Goal: Task Accomplishment & Management: Manage account settings

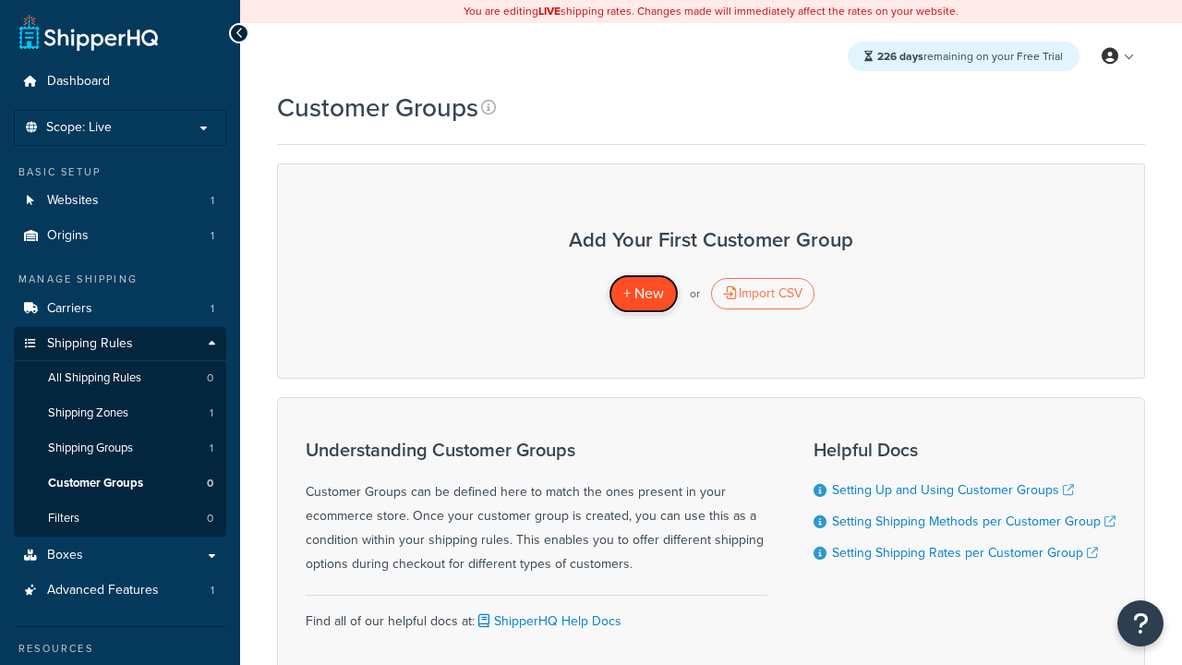
click at [643, 294] on span "+ New" at bounding box center [644, 293] width 41 height 21
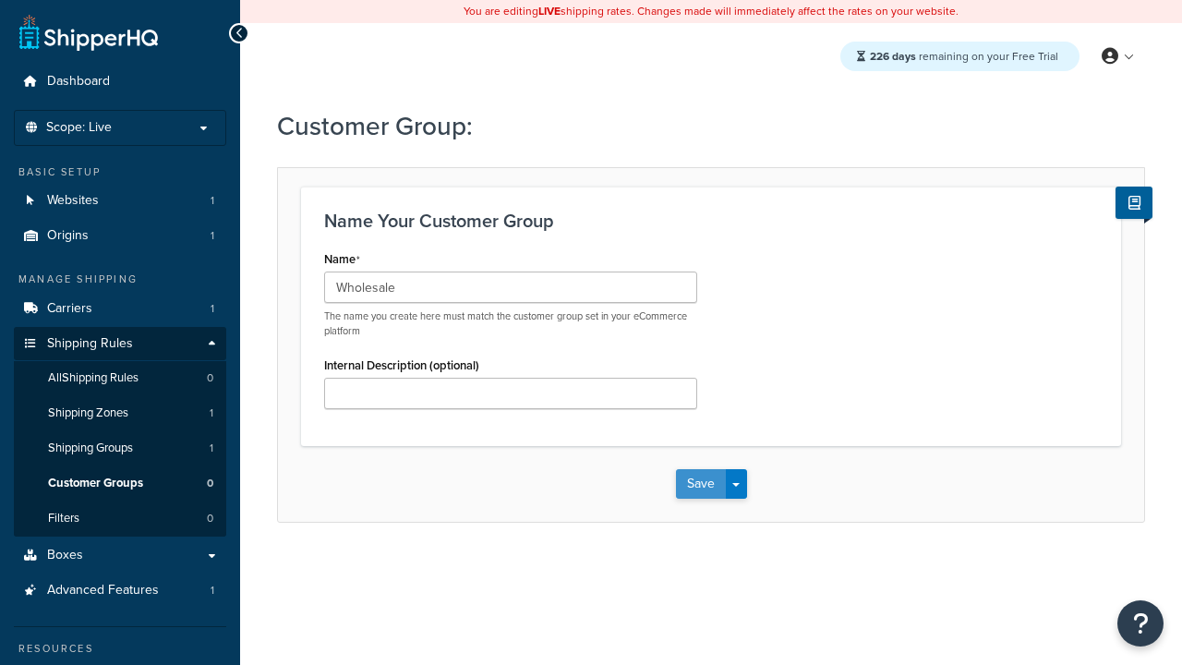
type input "Wholesale"
click at [700, 484] on button "Save" at bounding box center [701, 484] width 50 height 30
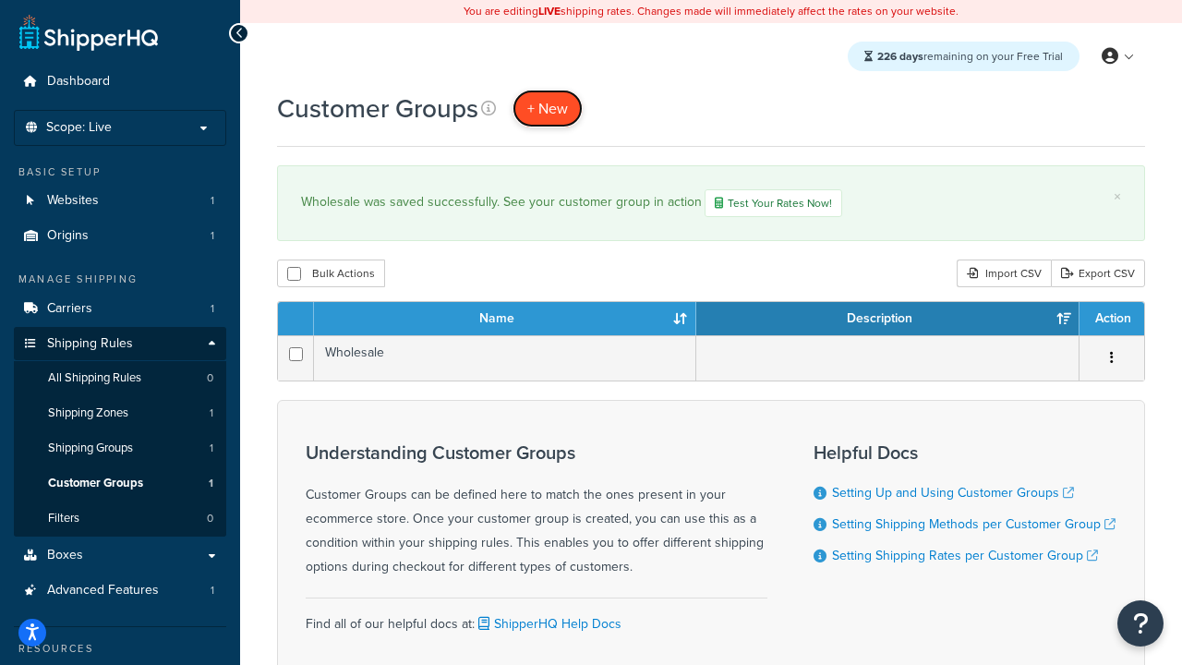
click at [548, 108] on span "+ New" at bounding box center [547, 108] width 41 height 21
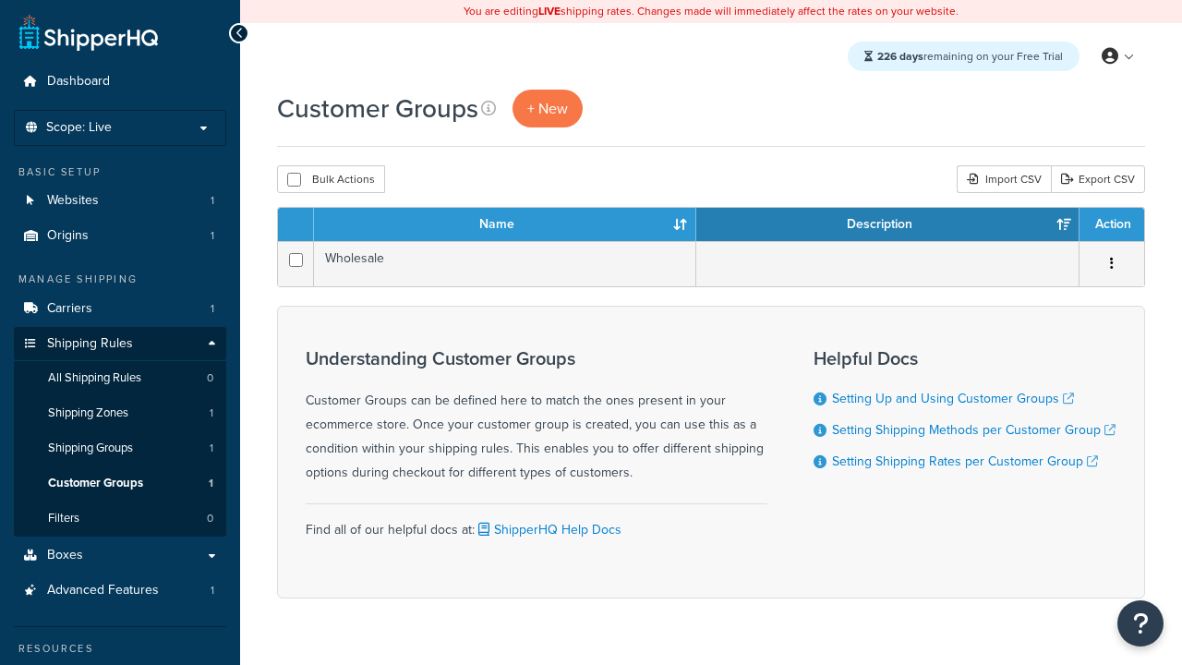
click at [505, 225] on th "Name" at bounding box center [505, 224] width 382 height 33
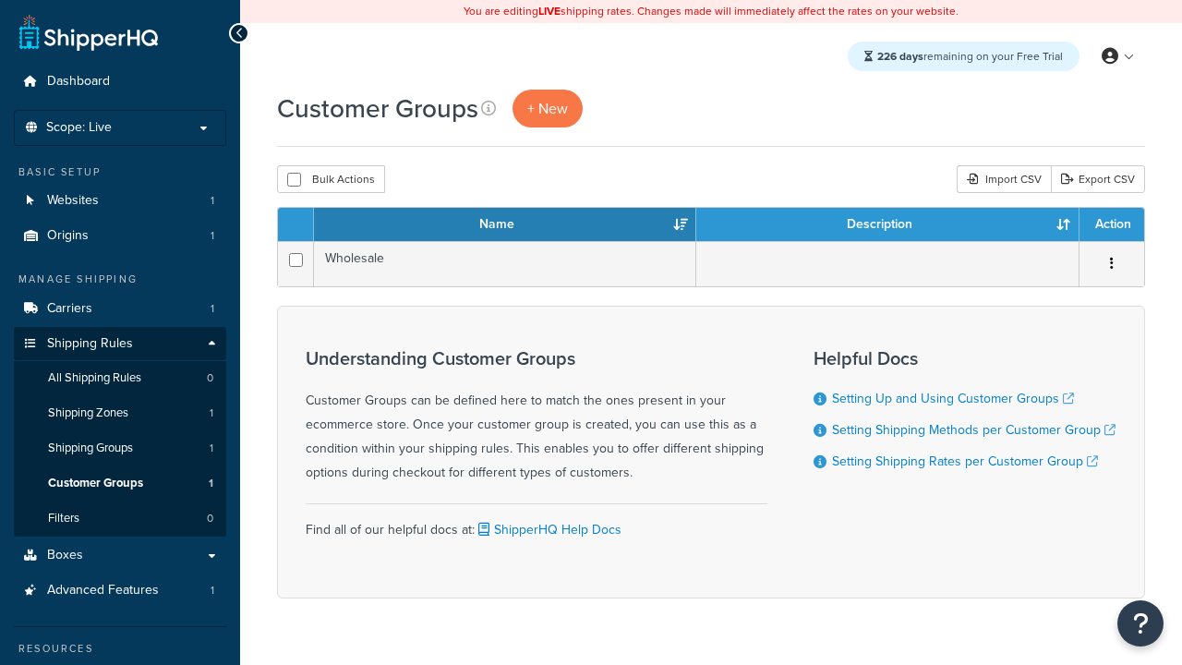
click at [505, 225] on th "Name" at bounding box center [505, 224] width 382 height 33
click at [888, 225] on th "Description" at bounding box center [888, 224] width 383 height 33
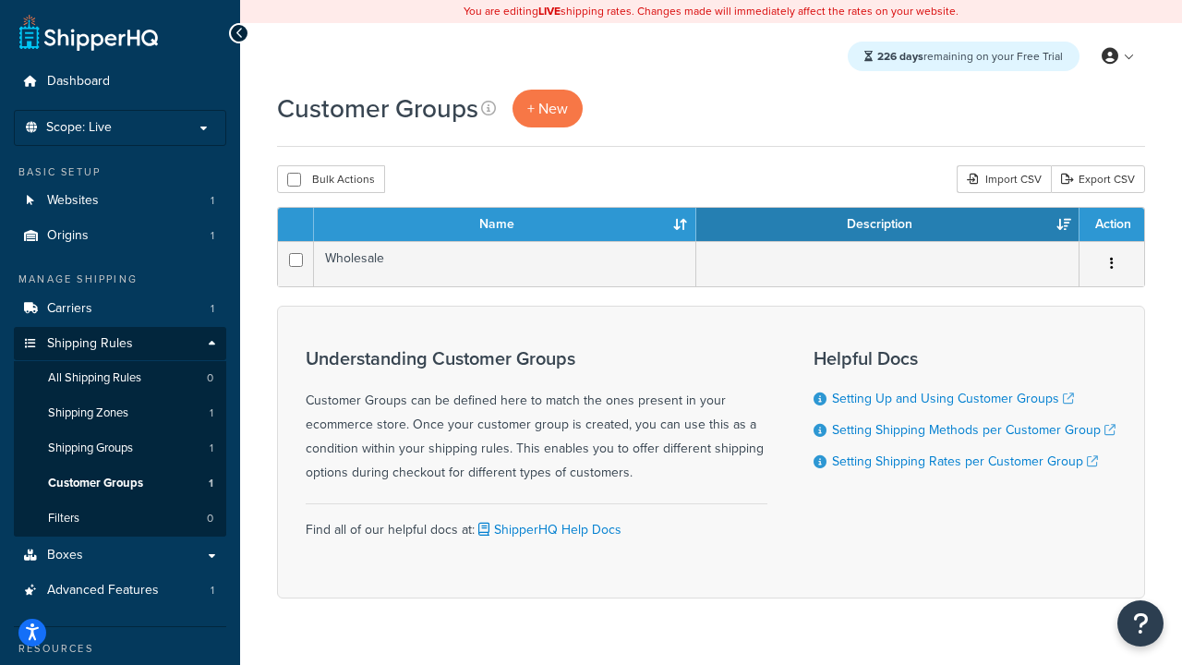
click at [888, 225] on th "Description" at bounding box center [888, 224] width 383 height 33
click at [1111, 225] on th "Action" at bounding box center [1112, 224] width 65 height 33
click at [489, 108] on icon at bounding box center [488, 108] width 15 height 15
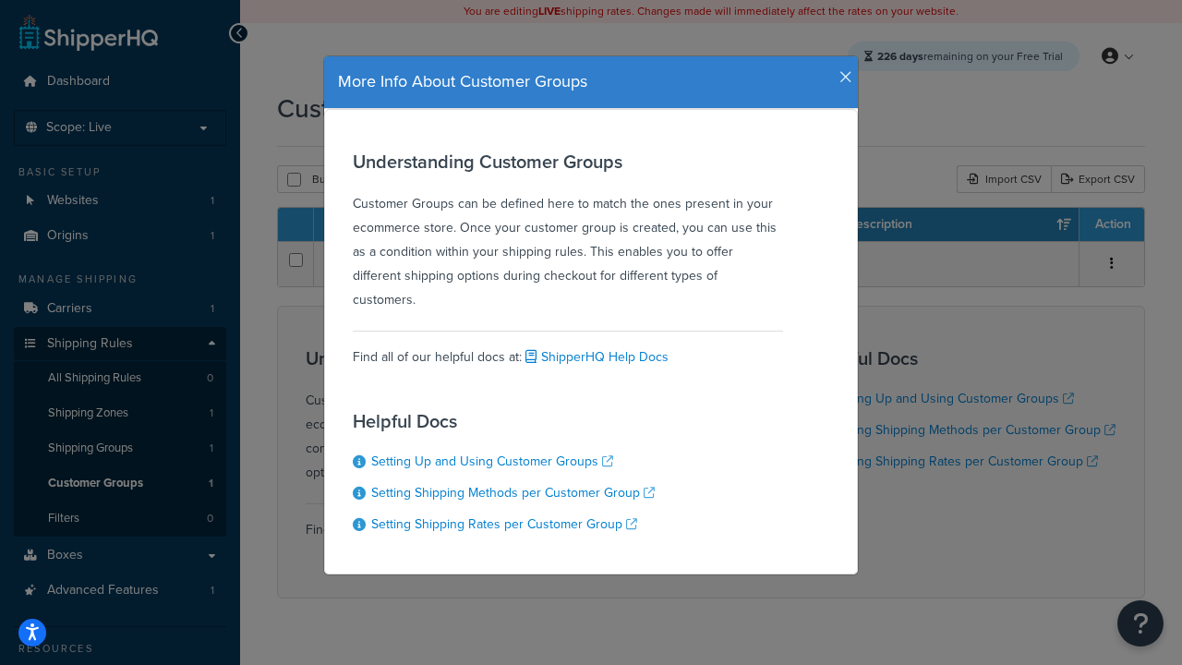
click at [842, 70] on icon "button" at bounding box center [846, 77] width 13 height 17
